Goal: Find specific page/section: Find specific page/section

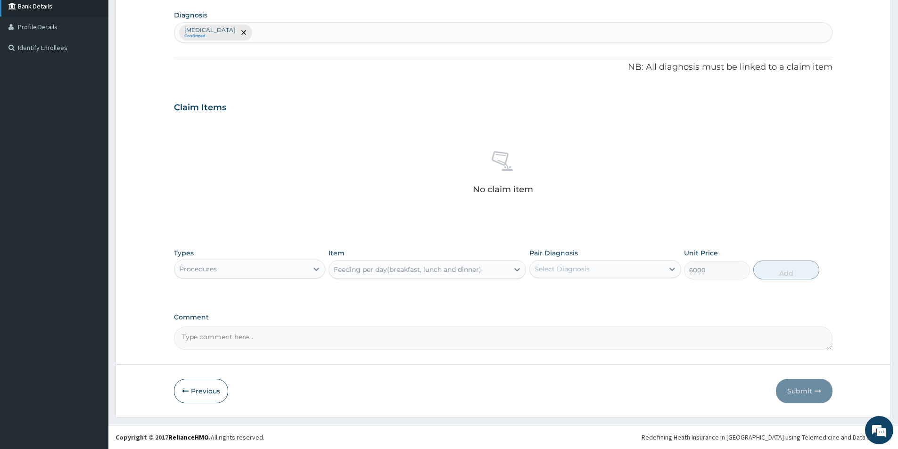
click at [32, 7] on link "Bank Details" at bounding box center [54, 6] width 108 height 21
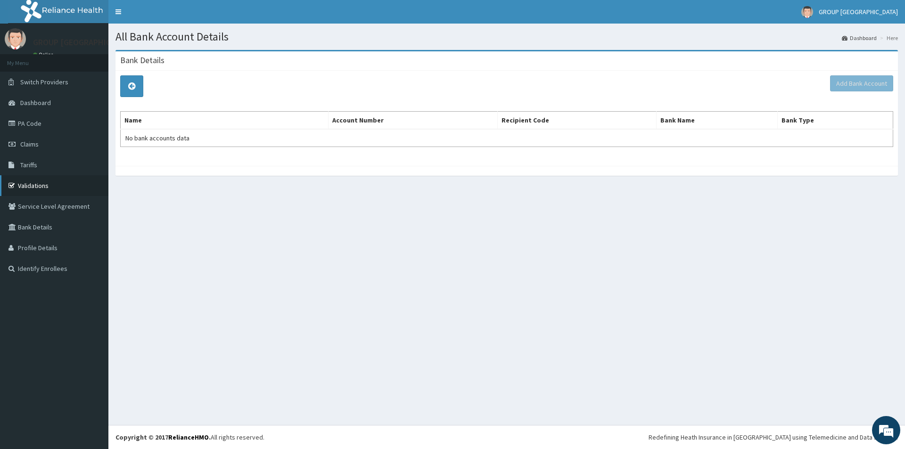
click at [34, 186] on link "Validations" at bounding box center [54, 185] width 108 height 21
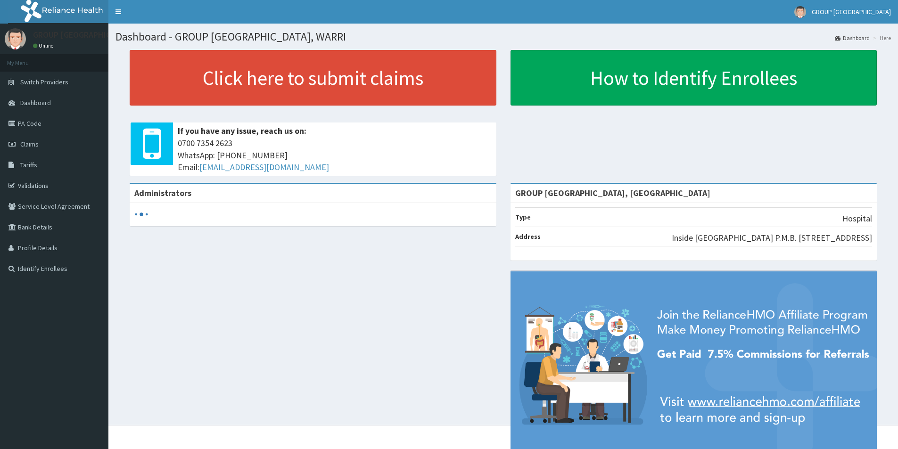
click at [30, 187] on link "Validations" at bounding box center [54, 185] width 108 height 21
drag, startPoint x: 0, startPoint y: 0, endPoint x: 30, endPoint y: 185, distance: 187.7
click at [30, 187] on link "Validations" at bounding box center [54, 185] width 108 height 21
